Goal: Transaction & Acquisition: Purchase product/service

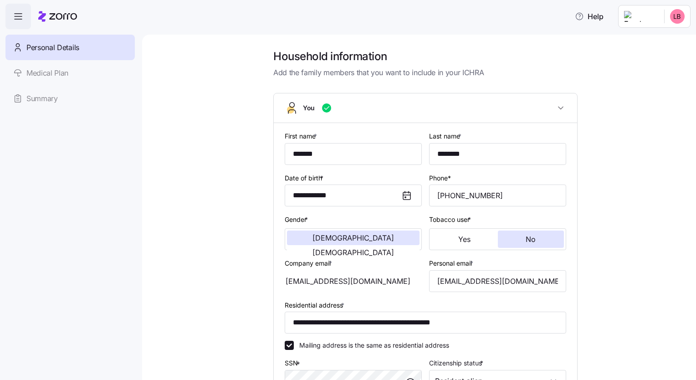
scroll to position [1, 0]
click at [630, 199] on div "**********" at bounding box center [426, 295] width 516 height 493
click at [594, 17] on span "Help" at bounding box center [589, 16] width 29 height 11
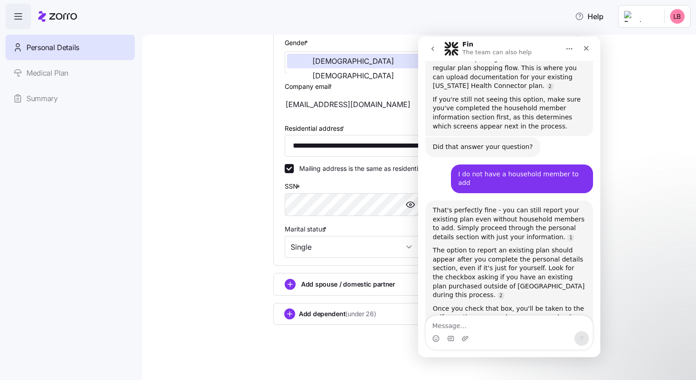
scroll to position [182, 0]
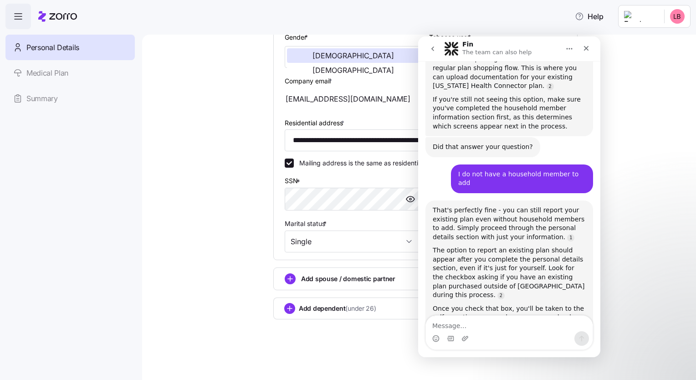
click at [651, 201] on div "**********" at bounding box center [426, 113] width 516 height 493
click at [589, 49] on icon "Close" at bounding box center [586, 48] width 7 height 7
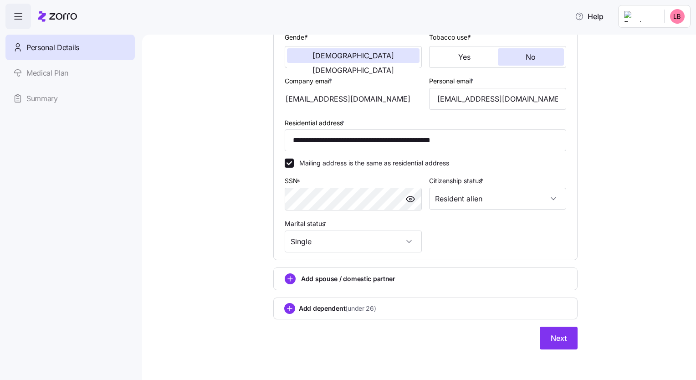
click at [288, 279] on icon "add icon" at bounding box center [290, 279] width 5 height 0
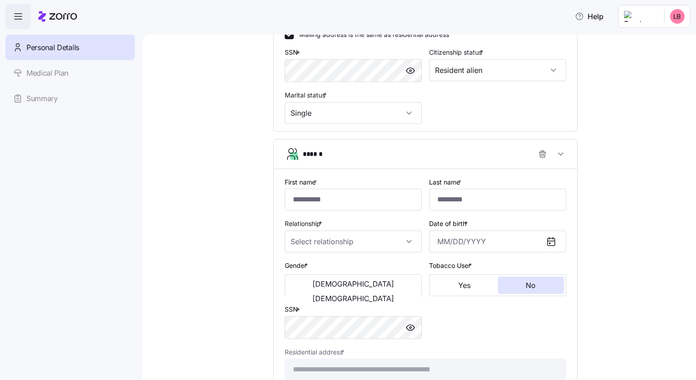
scroll to position [408, 0]
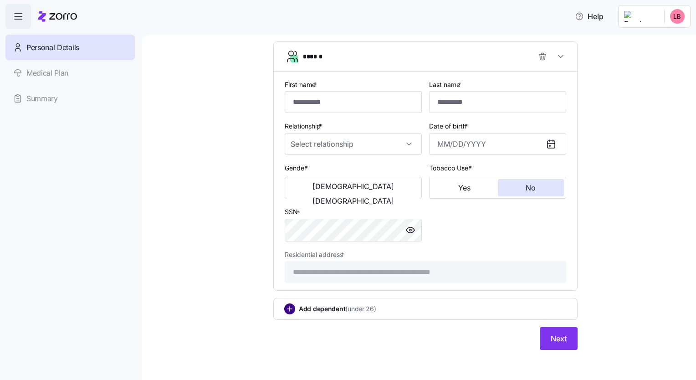
click at [285, 305] on circle "add icon" at bounding box center [290, 309] width 10 height 10
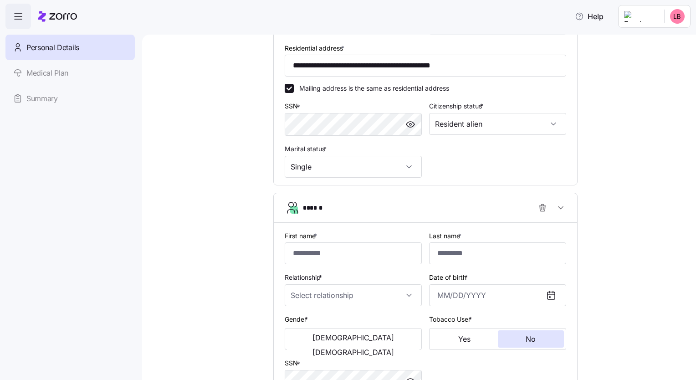
scroll to position [239, 0]
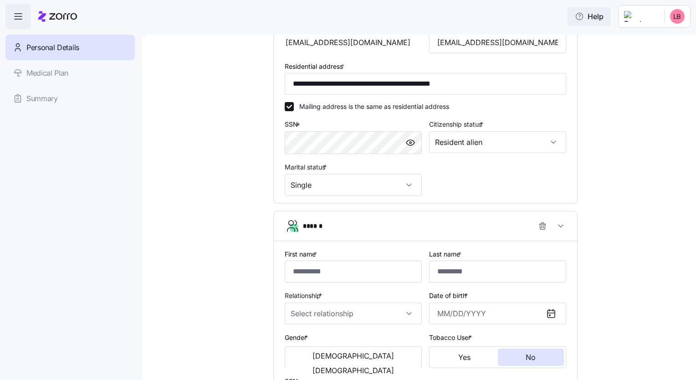
click at [592, 18] on span "Help" at bounding box center [589, 16] width 29 height 11
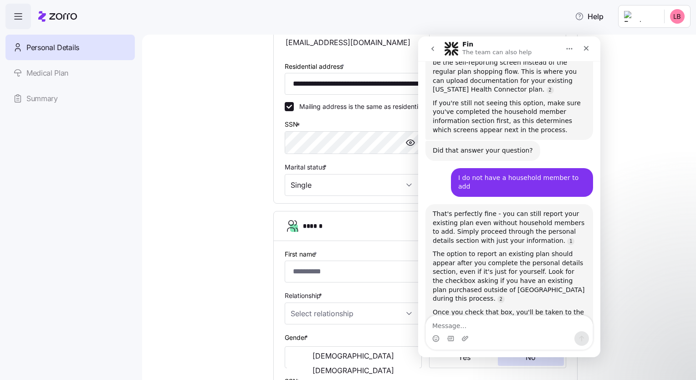
scroll to position [876, 0]
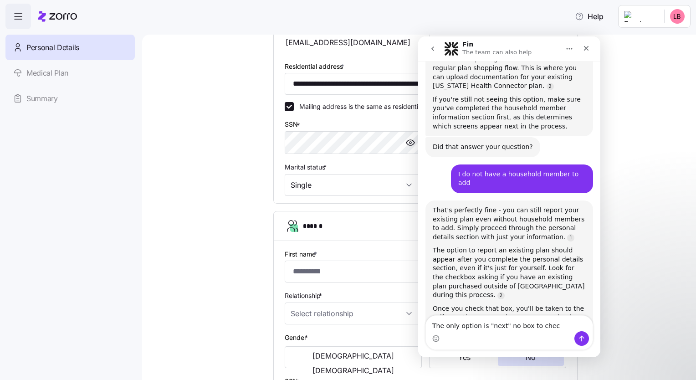
type textarea "The only option is "next" no box to check"
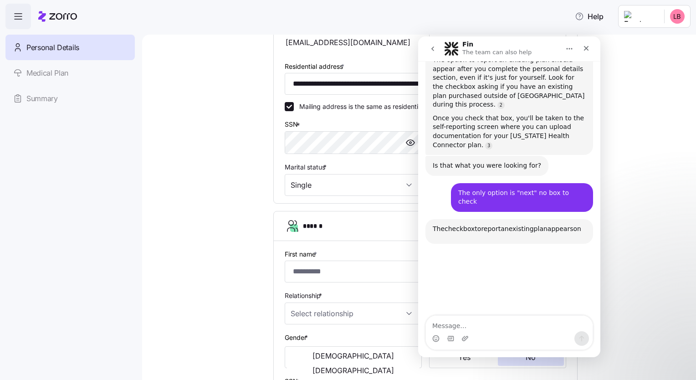
scroll to position [1122, 0]
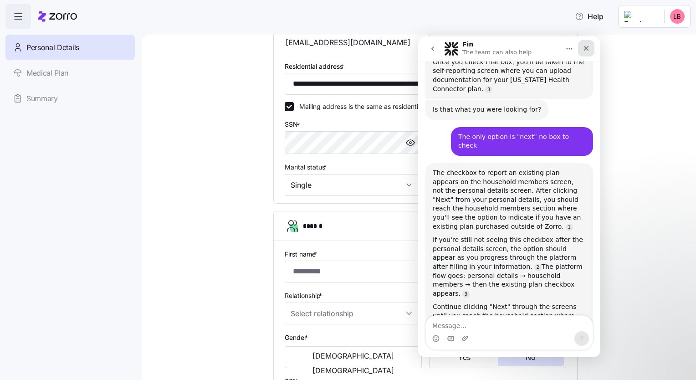
click at [588, 45] on icon "Close" at bounding box center [586, 48] width 7 height 7
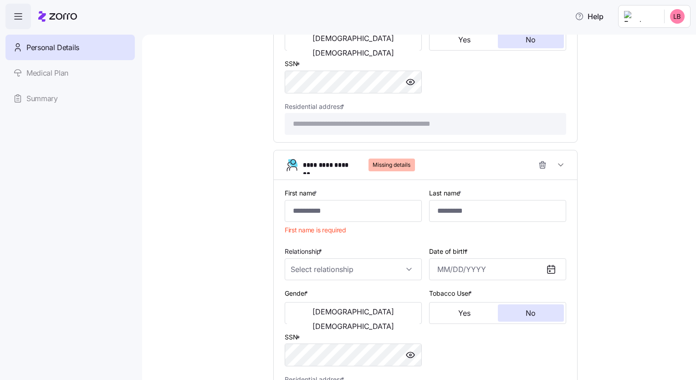
scroll to position [680, 0]
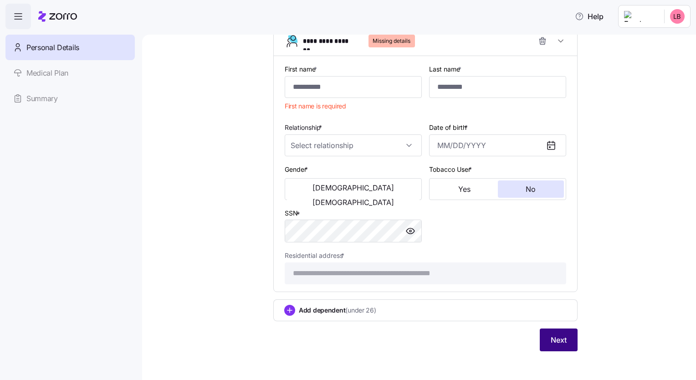
click at [551, 340] on span "Next" at bounding box center [559, 339] width 16 height 11
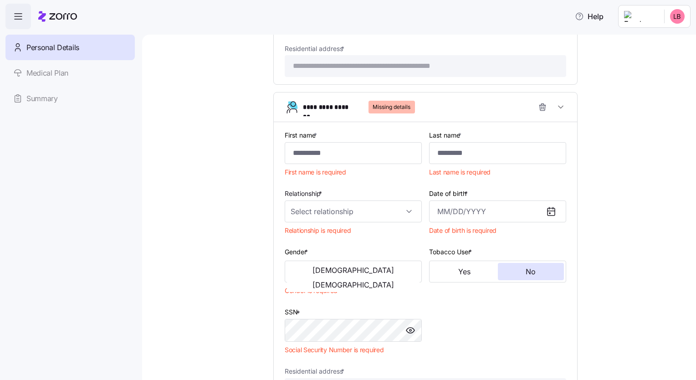
scroll to position [747, 0]
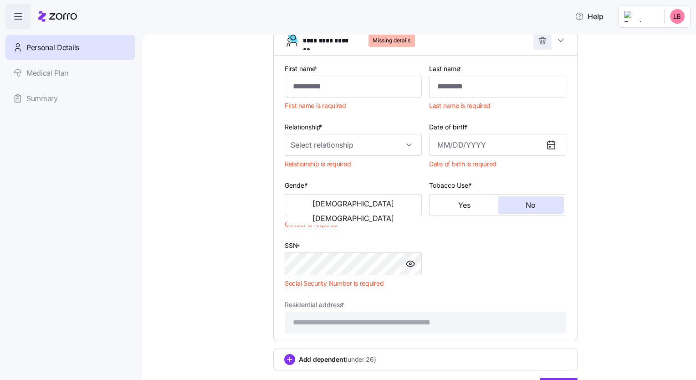
click at [538, 41] on icon "button" at bounding box center [542, 40] width 9 height 9
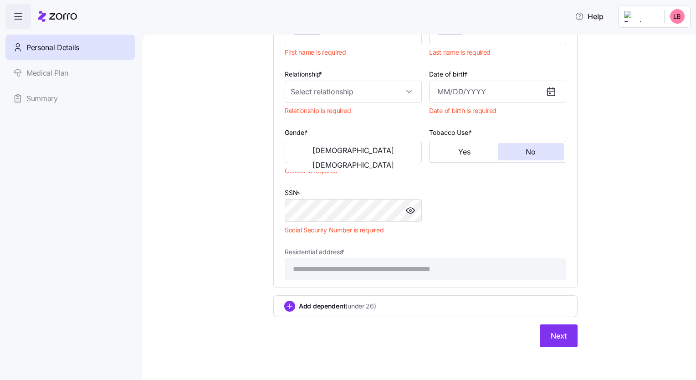
scroll to position [425, 0]
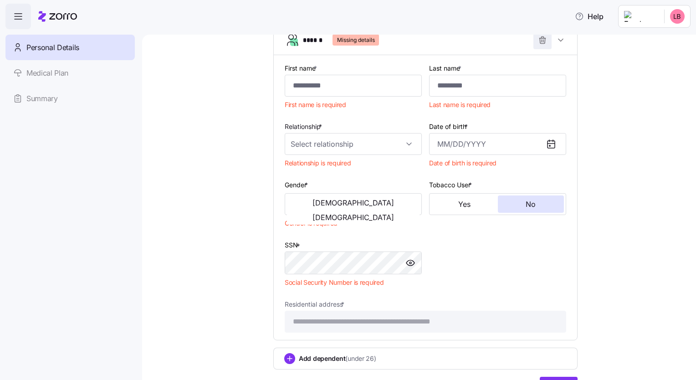
click at [534, 40] on span "button" at bounding box center [542, 39] width 17 height 17
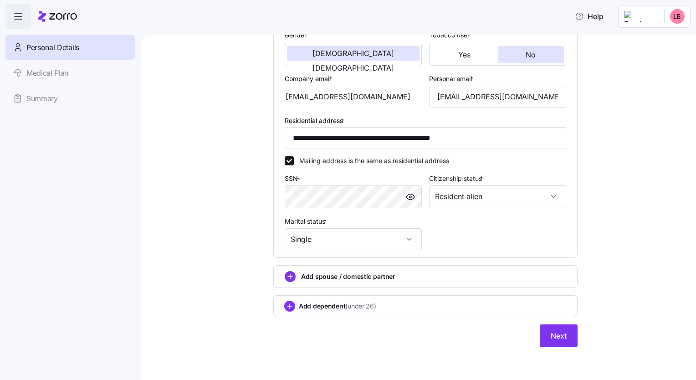
scroll to position [182, 0]
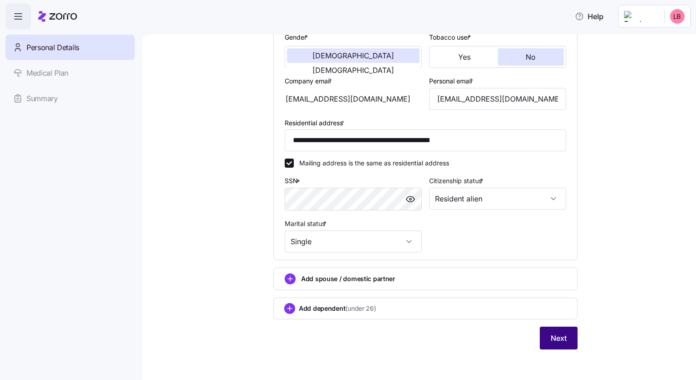
click at [551, 339] on span "Next" at bounding box center [559, 338] width 16 height 11
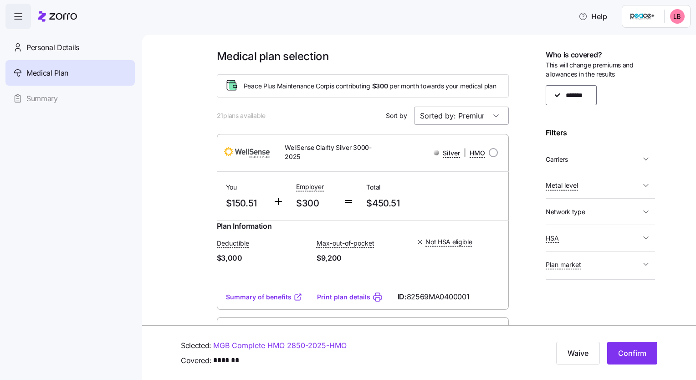
click at [494, 117] on input "Sorted by: Premium" at bounding box center [461, 116] width 95 height 18
click at [648, 210] on icon "button" at bounding box center [645, 211] width 9 height 9
click at [641, 274] on icon "button" at bounding box center [645, 275] width 9 height 9
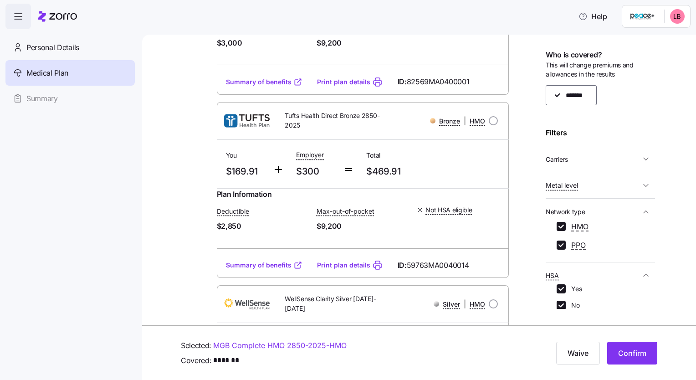
scroll to position [46, 0]
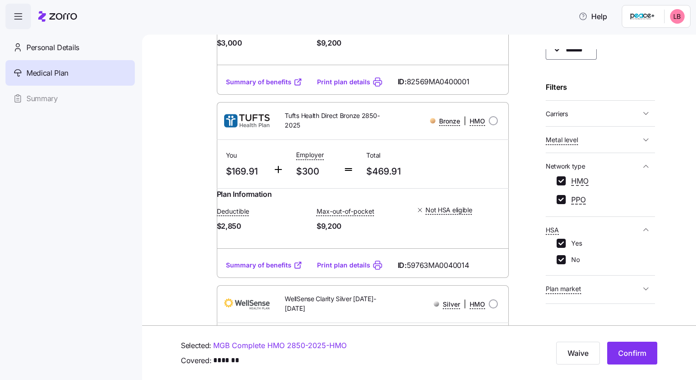
click at [641, 287] on icon "button" at bounding box center [645, 288] width 9 height 9
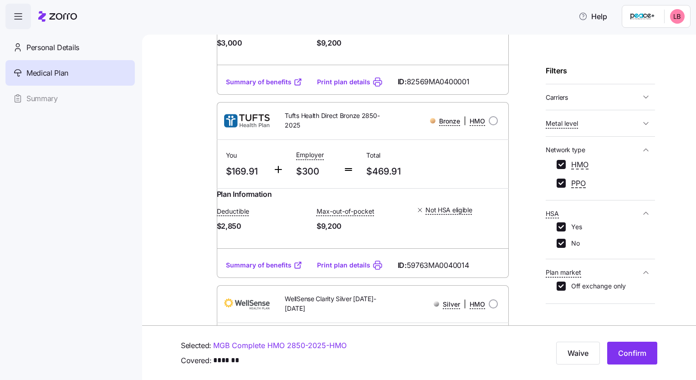
click at [641, 119] on icon "button" at bounding box center [645, 123] width 9 height 9
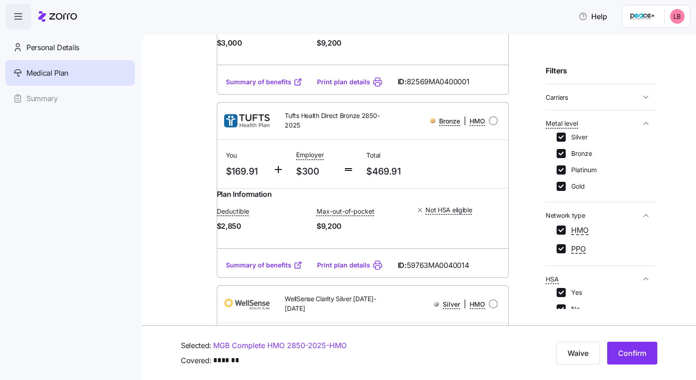
click at [641, 95] on icon "button" at bounding box center [645, 96] width 9 height 9
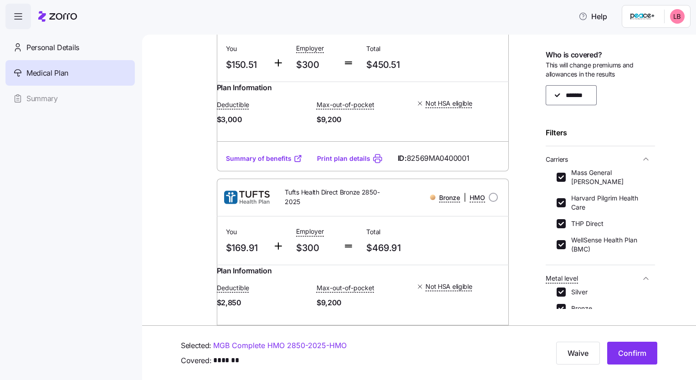
scroll to position [0, 0]
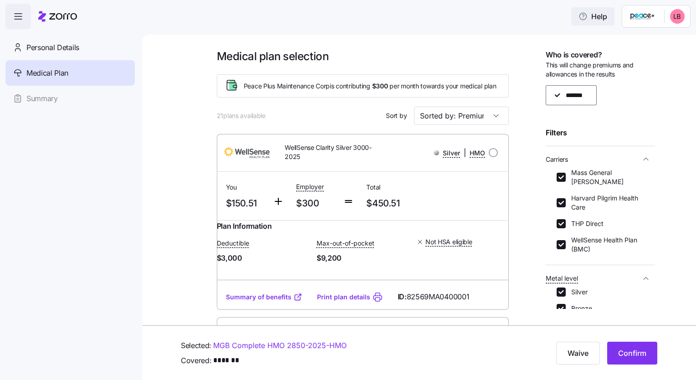
click at [585, 15] on icon "button" at bounding box center [583, 16] width 9 height 9
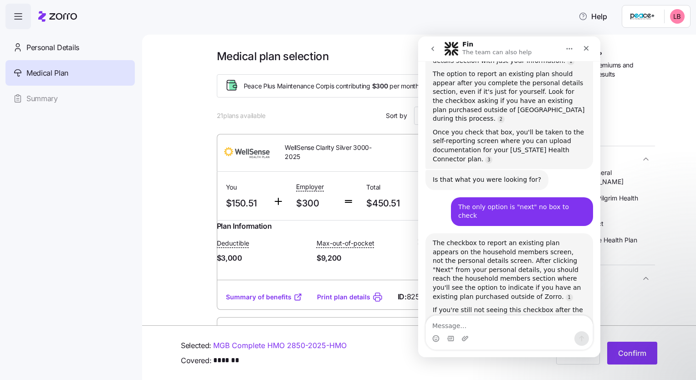
scroll to position [1095, 0]
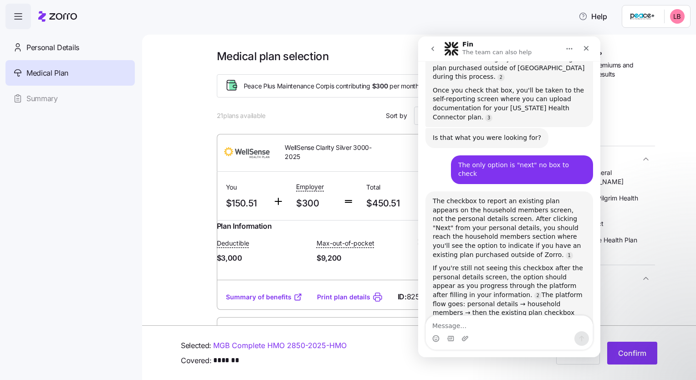
click at [487, 328] on textarea "Message…" at bounding box center [509, 323] width 167 height 15
type textarea "is there a support # to call?"
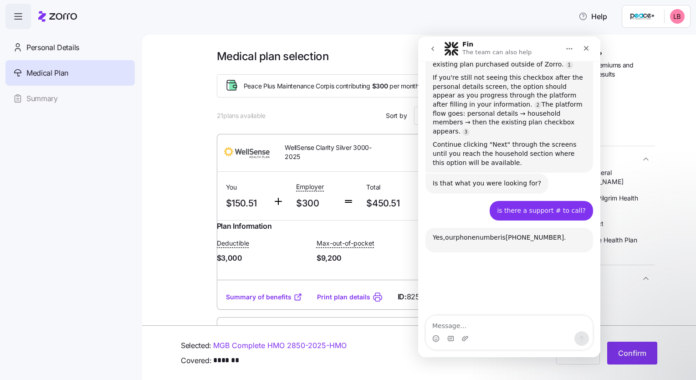
scroll to position [1340, 0]
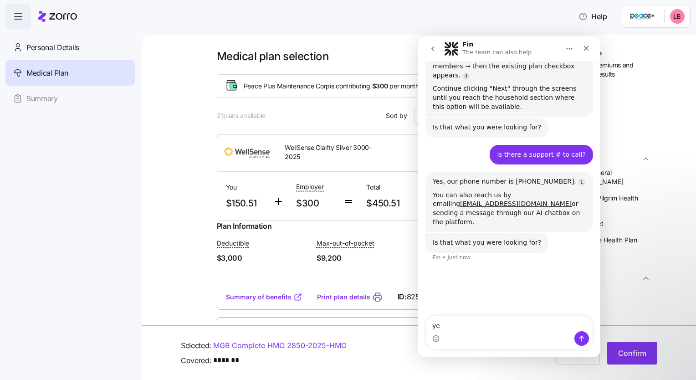
type textarea "yes"
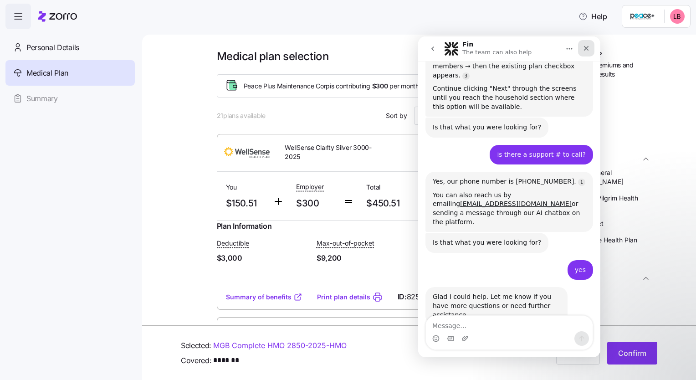
click at [587, 50] on icon "Close" at bounding box center [586, 48] width 7 height 7
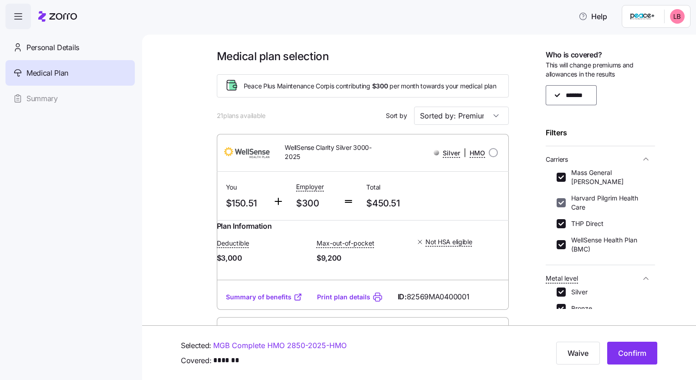
click at [563, 202] on input "Harvard Pilgrim Health Care" at bounding box center [561, 202] width 9 height 9
checkbox input "false"
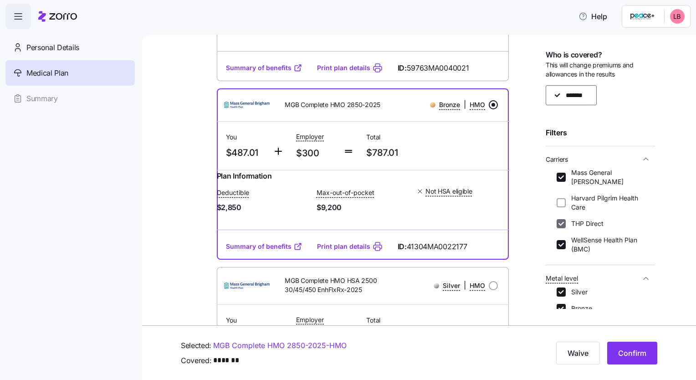
click at [563, 225] on input "THP Direct" at bounding box center [561, 223] width 9 height 9
checkbox input "false"
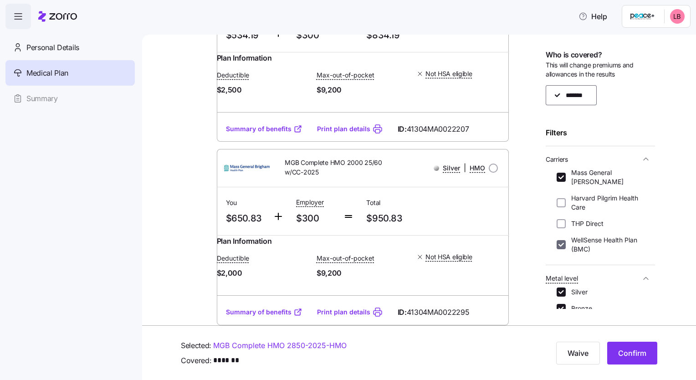
click at [562, 247] on input "WellSense Health Plan (BMC)" at bounding box center [561, 244] width 9 height 9
checkbox input "false"
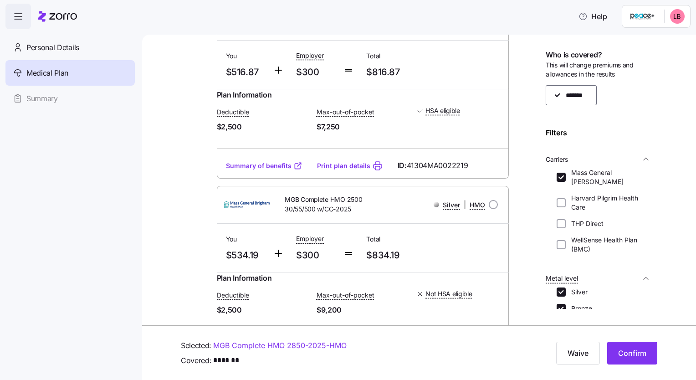
scroll to position [0, 0]
